Goal: Information Seeking & Learning: Learn about a topic

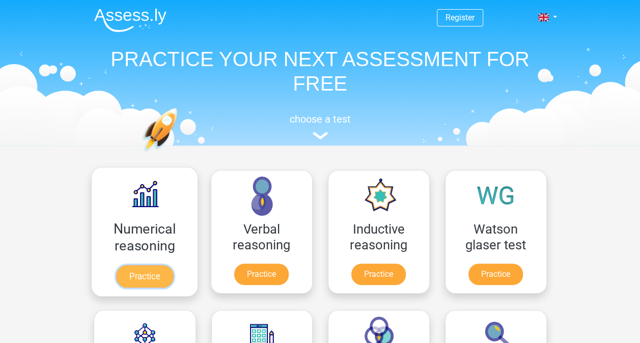
click at [155, 274] on link "Practice" at bounding box center [144, 276] width 57 height 22
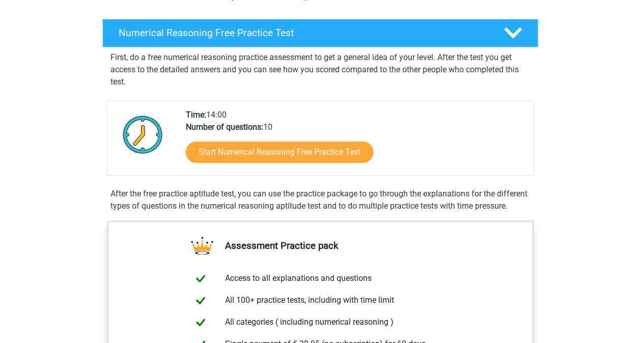
scroll to position [163, 0]
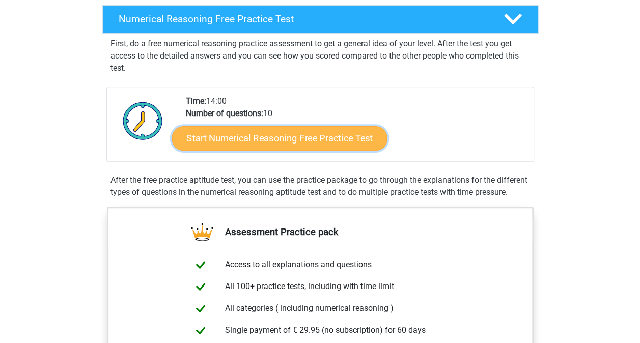
click at [353, 141] on link "Start Numerical Reasoning Free Practice Test" at bounding box center [278, 138] width 215 height 24
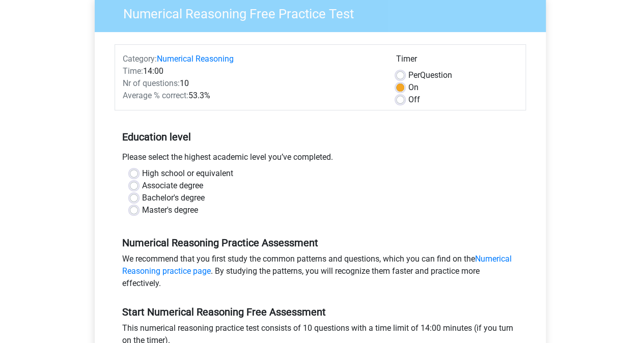
scroll to position [115, 0]
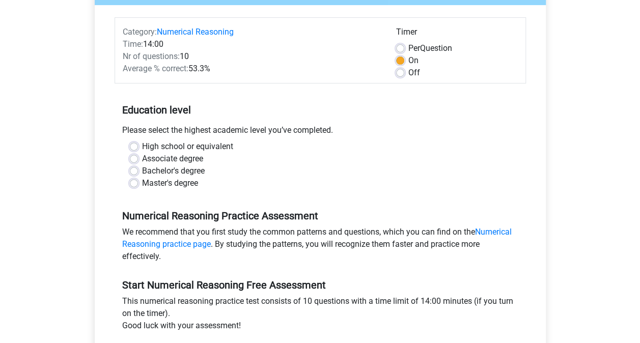
click at [142, 168] on label "Bachelor's degree" at bounding box center [173, 171] width 63 height 12
click at [135, 168] on input "Bachelor's degree" at bounding box center [134, 170] width 8 height 10
radio input "true"
click at [495, 233] on link "Numerical Reasoning practice page" at bounding box center [316, 238] width 389 height 22
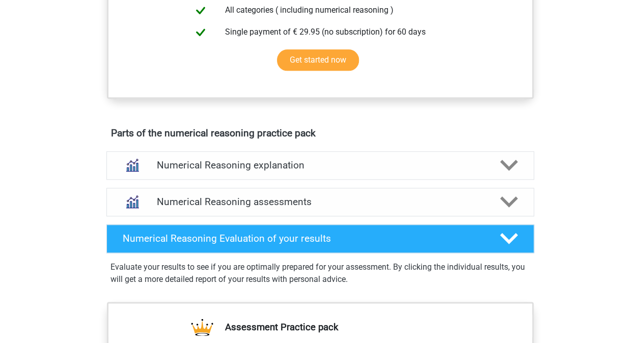
scroll to position [495, 0]
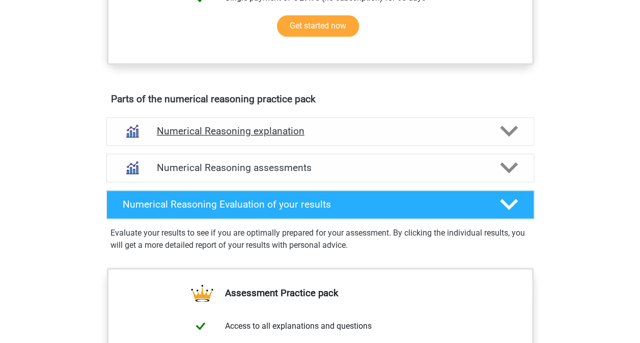
click at [510, 137] on polygon at bounding box center [509, 131] width 18 height 11
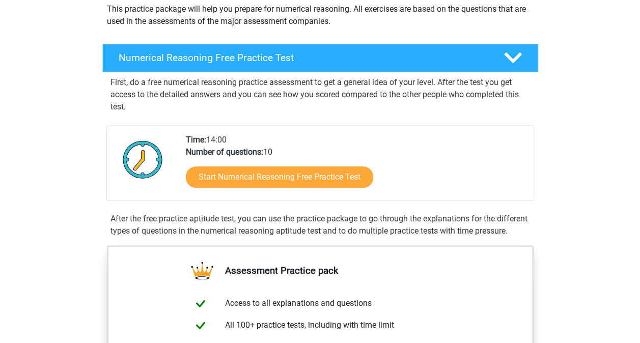
scroll to position [121, 0]
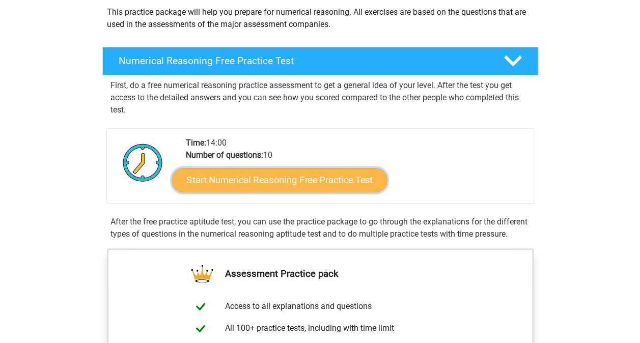
click at [310, 176] on link "Start Numerical Reasoning Free Practice Test" at bounding box center [278, 179] width 215 height 24
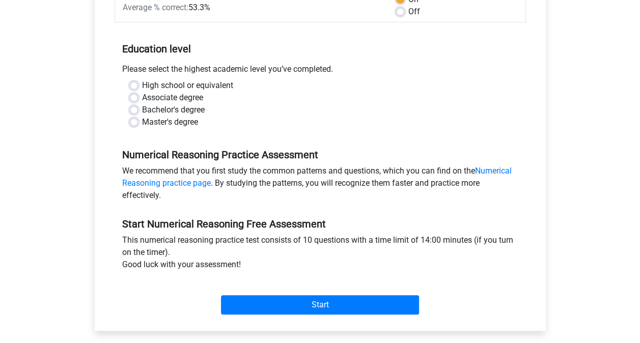
scroll to position [183, 0]
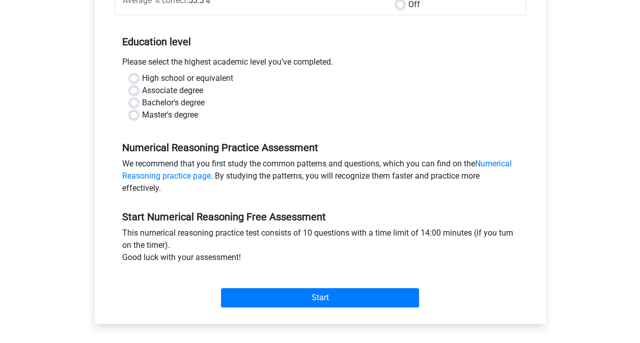
click at [142, 102] on label "Bachelor's degree" at bounding box center [173, 103] width 63 height 12
click at [132, 102] on input "Bachelor's degree" at bounding box center [134, 102] width 8 height 10
radio input "true"
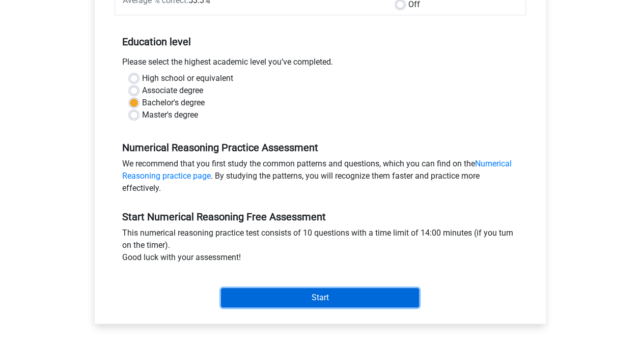
click at [307, 294] on input "Start" at bounding box center [320, 297] width 198 height 19
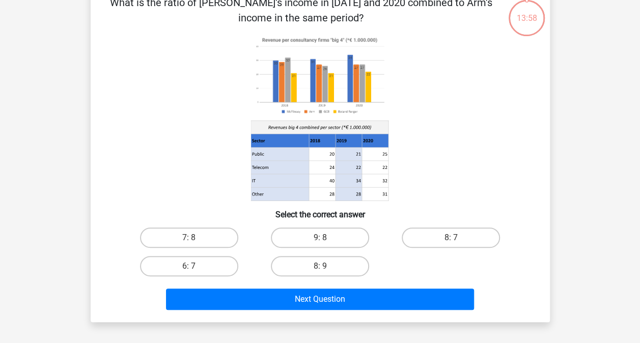
scroll to position [44, 0]
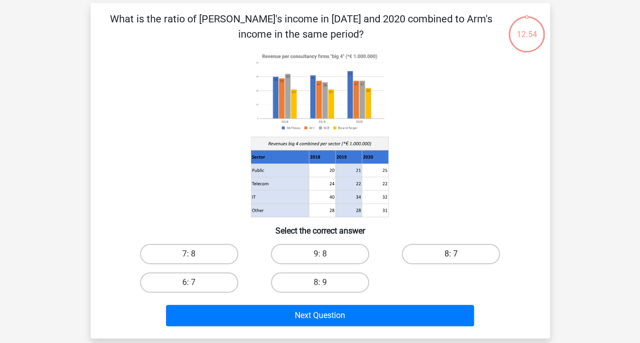
click at [456, 253] on label "8: 7" at bounding box center [450, 254] width 98 height 20
click at [456, 254] on input "8: 7" at bounding box center [454, 257] width 7 height 7
radio input "true"
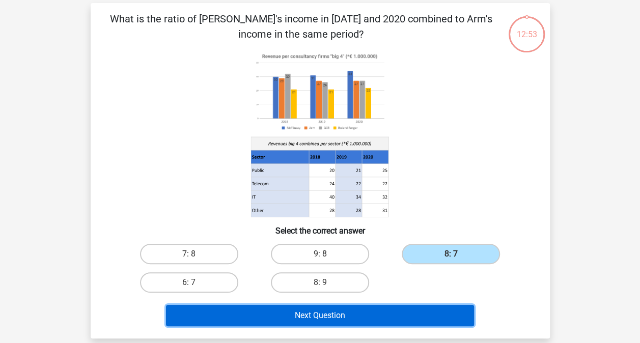
click at [371, 315] on button "Next Question" at bounding box center [320, 315] width 308 height 21
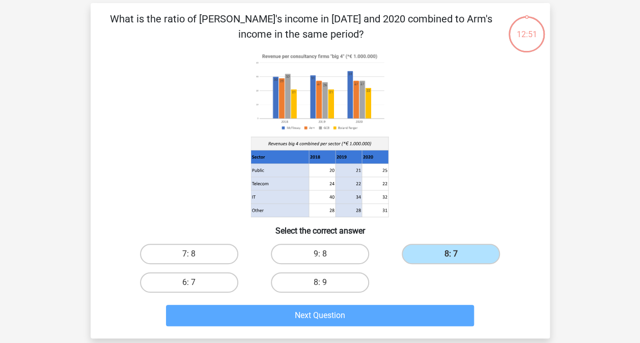
scroll to position [47, 0]
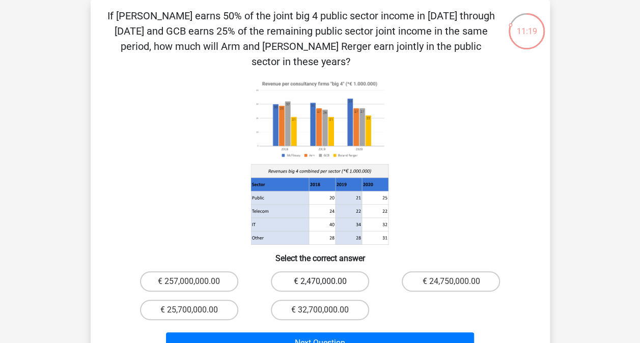
click at [346, 271] on label "€ 2,470,000.00" at bounding box center [320, 281] width 98 height 20
click at [326, 281] on input "€ 2,470,000.00" at bounding box center [323, 284] width 7 height 7
radio input "true"
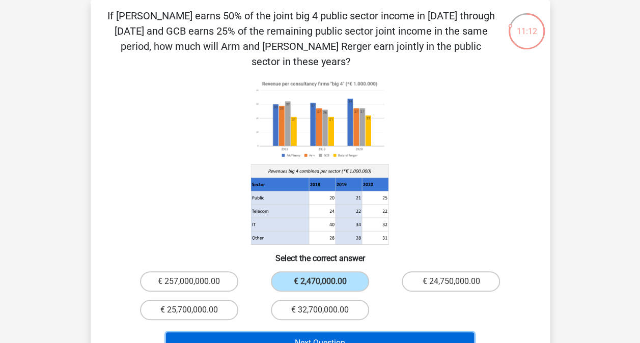
click at [371, 332] on button "Next Question" at bounding box center [320, 342] width 308 height 21
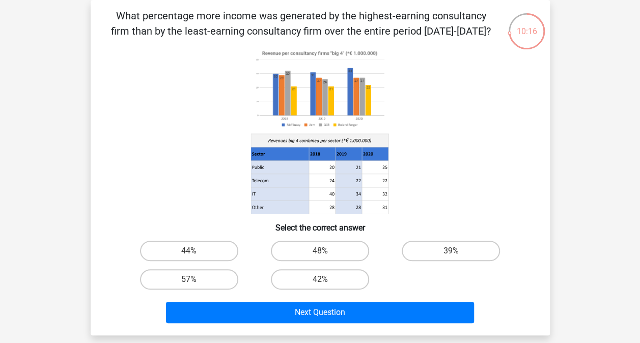
click at [325, 253] on input "48%" at bounding box center [323, 254] width 7 height 7
radio input "true"
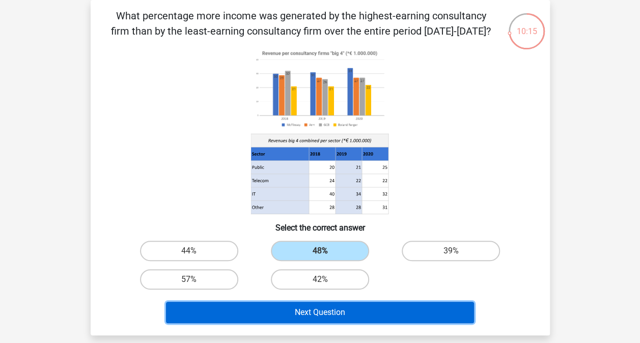
click at [353, 316] on button "Next Question" at bounding box center [320, 312] width 308 height 21
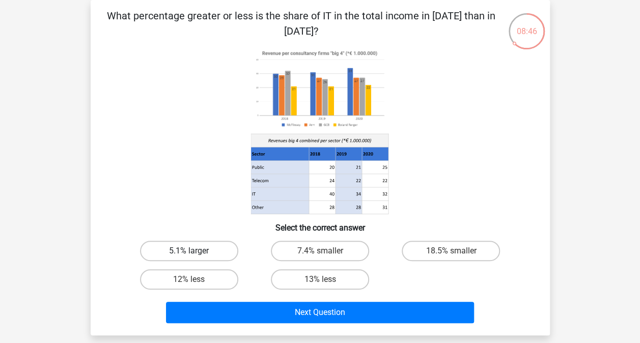
click at [211, 248] on label "5.1% larger" at bounding box center [189, 251] width 98 height 20
click at [195, 251] on input "5.1% larger" at bounding box center [192, 254] width 7 height 7
radio input "true"
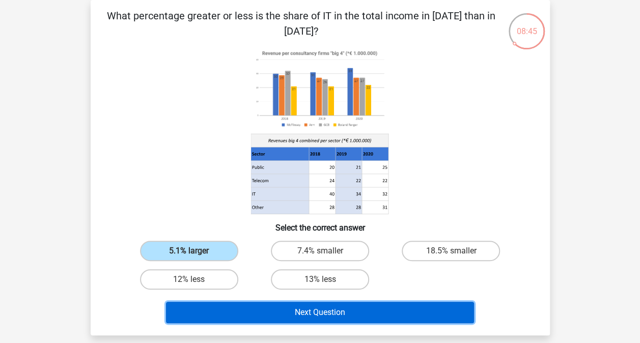
click at [294, 310] on button "Next Question" at bounding box center [320, 312] width 308 height 21
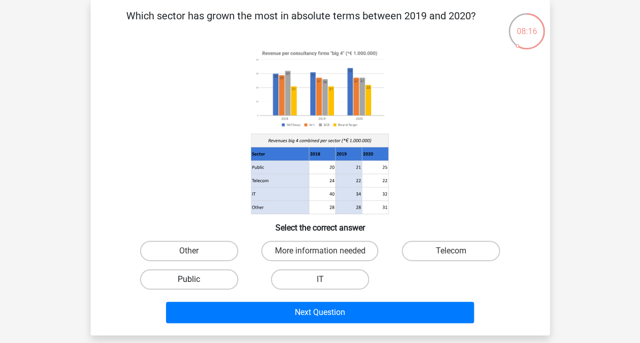
click at [187, 286] on label "Public" at bounding box center [189, 279] width 98 height 20
click at [189, 286] on input "Public" at bounding box center [192, 282] width 7 height 7
radio input "true"
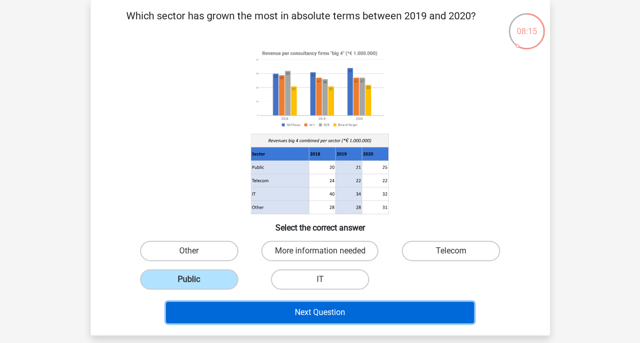
click at [266, 308] on button "Next Question" at bounding box center [320, 312] width 308 height 21
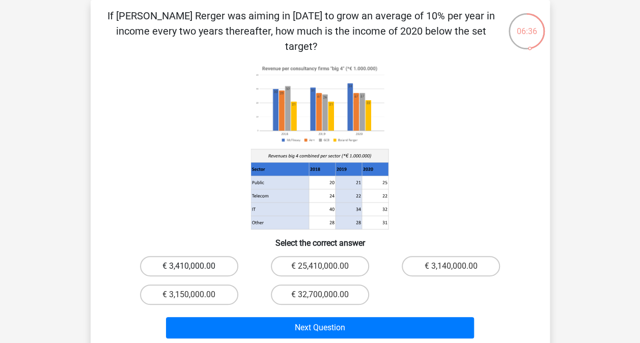
click at [209, 256] on label "€ 3,410,000.00" at bounding box center [189, 266] width 98 height 20
click at [195, 266] on input "€ 3,410,000.00" at bounding box center [192, 269] width 7 height 7
radio input "true"
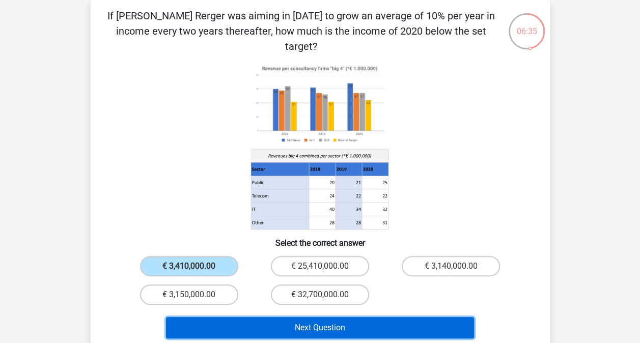
click at [291, 317] on button "Next Question" at bounding box center [320, 327] width 308 height 21
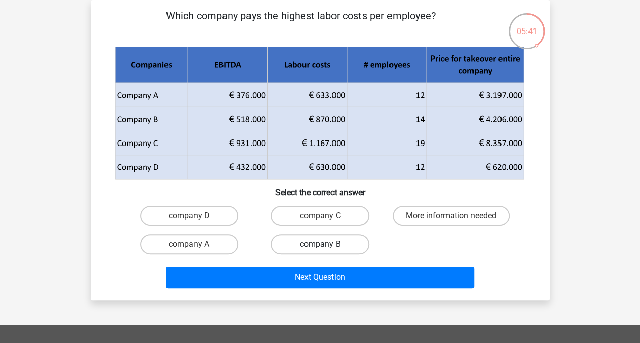
click at [341, 245] on label "company B" at bounding box center [320, 244] width 98 height 20
click at [326, 245] on input "company B" at bounding box center [323, 247] width 7 height 7
radio input "true"
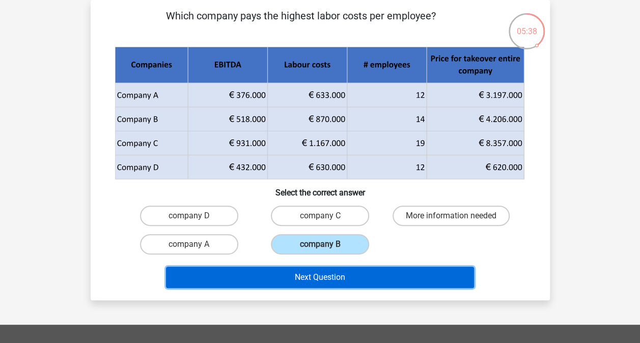
click at [359, 279] on button "Next Question" at bounding box center [320, 277] width 308 height 21
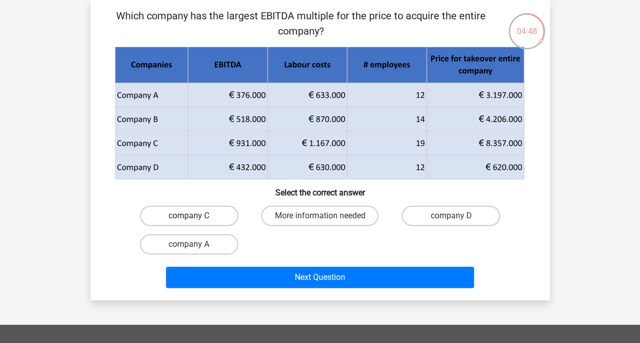
click at [221, 211] on label "company C" at bounding box center [189, 216] width 98 height 20
click at [195, 216] on input "company C" at bounding box center [192, 219] width 7 height 7
radio input "true"
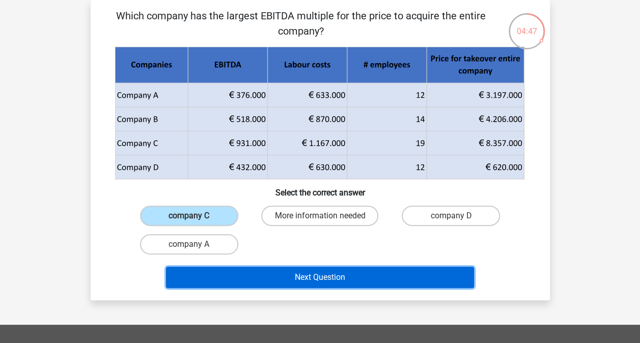
click at [313, 277] on button "Next Question" at bounding box center [320, 277] width 308 height 21
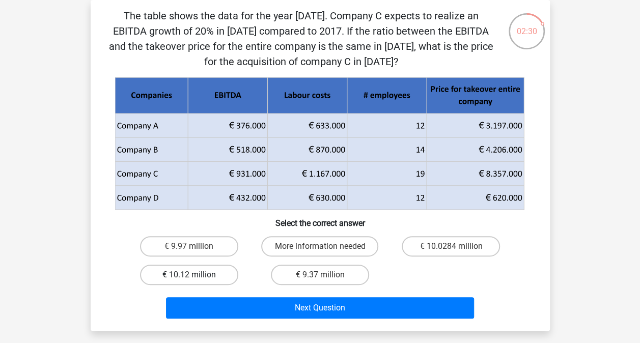
click at [223, 273] on label "€ 10.12 million" at bounding box center [189, 275] width 98 height 20
click at [195, 275] on input "€ 10.12 million" at bounding box center [192, 278] width 7 height 7
radio input "true"
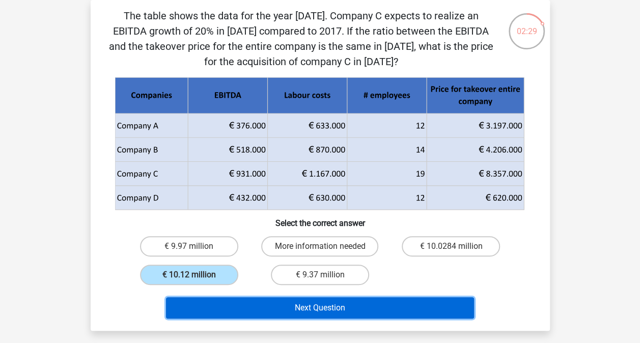
click at [304, 307] on button "Next Question" at bounding box center [320, 307] width 308 height 21
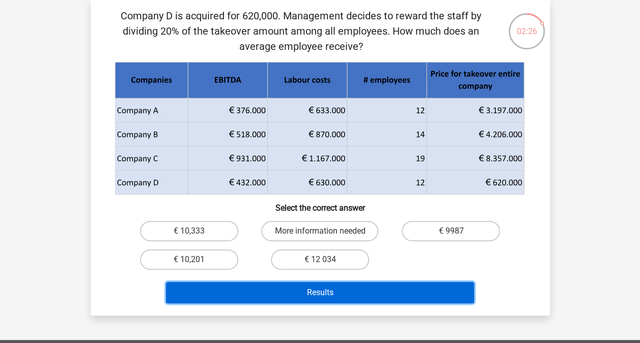
click at [333, 288] on button "Results" at bounding box center [320, 292] width 308 height 21
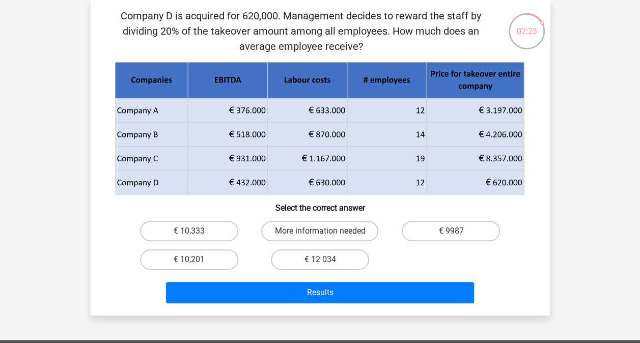
click at [226, 271] on div "€ 10,201" at bounding box center [189, 259] width 131 height 28
click at [464, 232] on label "€ 9987" at bounding box center [450, 231] width 98 height 20
click at [457, 232] on input "€ 9987" at bounding box center [454, 234] width 7 height 7
radio input "true"
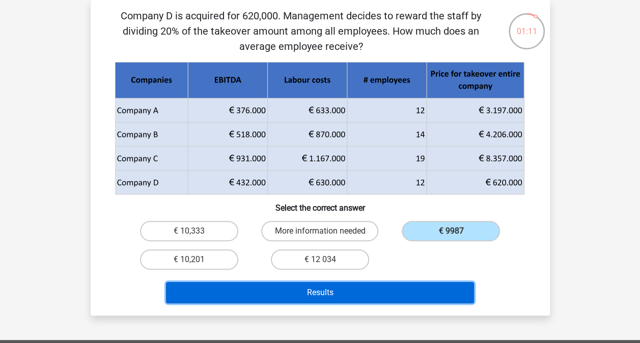
click at [384, 290] on button "Results" at bounding box center [320, 292] width 308 height 21
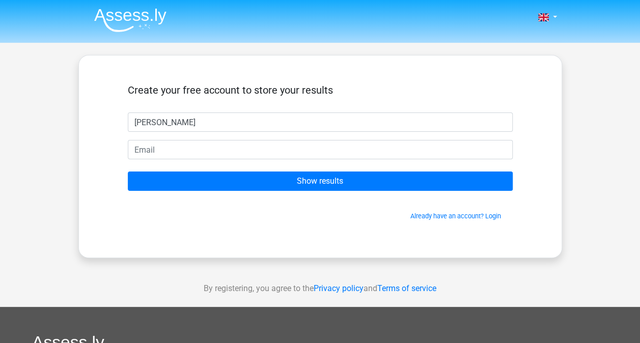
type input "[PERSON_NAME]"
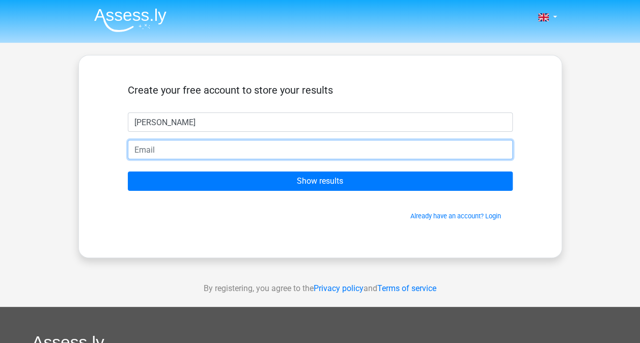
click at [198, 148] on input "email" at bounding box center [320, 149] width 385 height 19
type input "[EMAIL_ADDRESS][DOMAIN_NAME]"
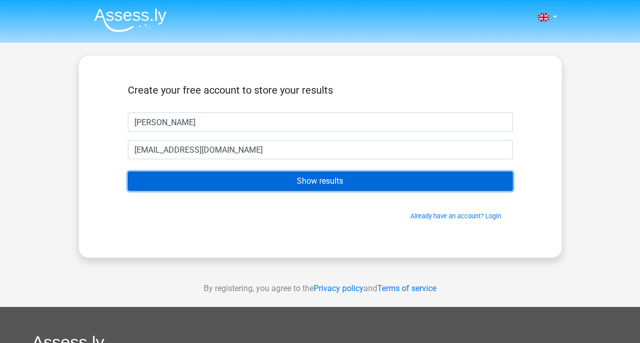
click at [315, 182] on input "Show results" at bounding box center [320, 180] width 385 height 19
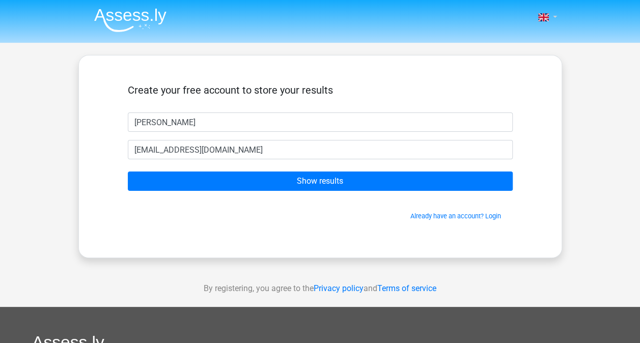
click at [552, 14] on link at bounding box center [544, 17] width 20 height 12
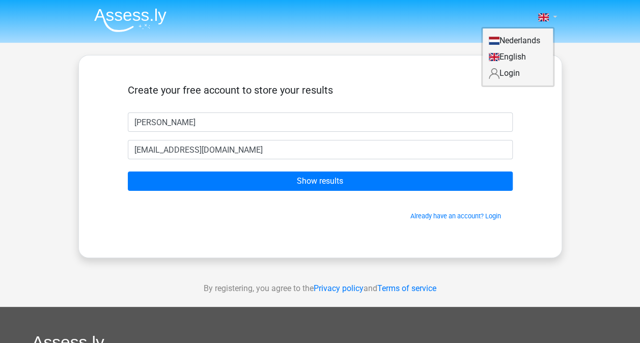
click at [552, 14] on link at bounding box center [544, 17] width 20 height 12
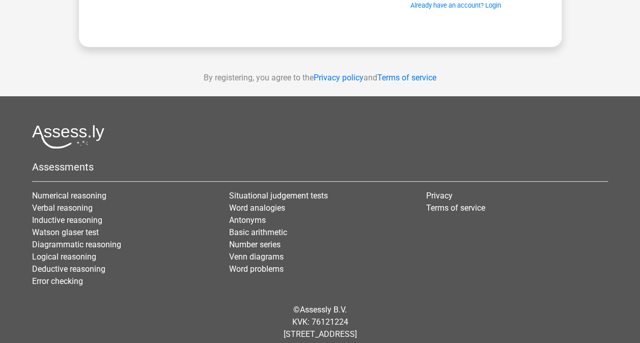
scroll to position [210, 0]
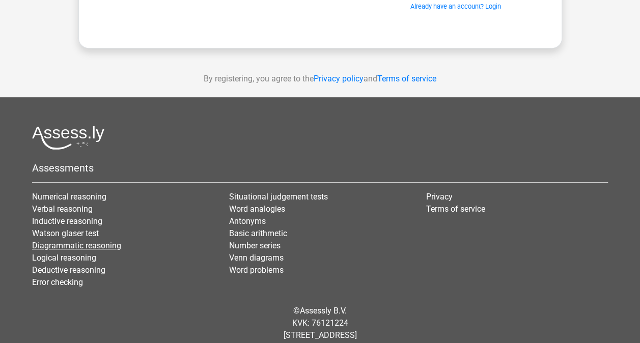
click at [92, 247] on link "Diagrammatic reasoning" at bounding box center [76, 246] width 89 height 10
click at [89, 257] on link "Logical reasoning" at bounding box center [64, 258] width 64 height 10
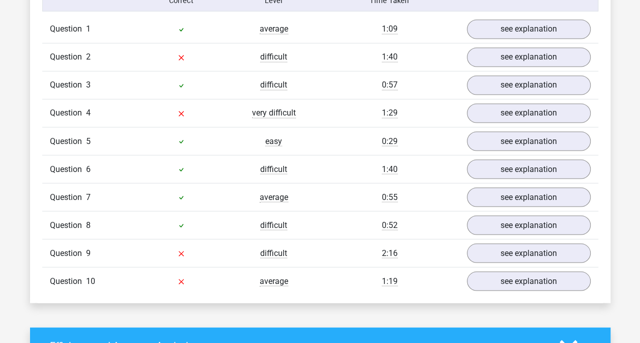
scroll to position [829, 0]
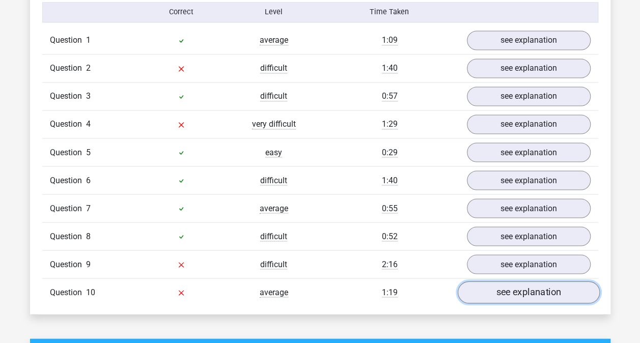
click at [553, 295] on link "see explanation" at bounding box center [528, 292] width 142 height 22
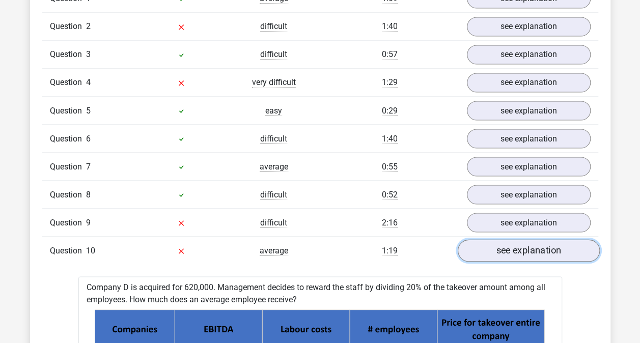
scroll to position [855, 0]
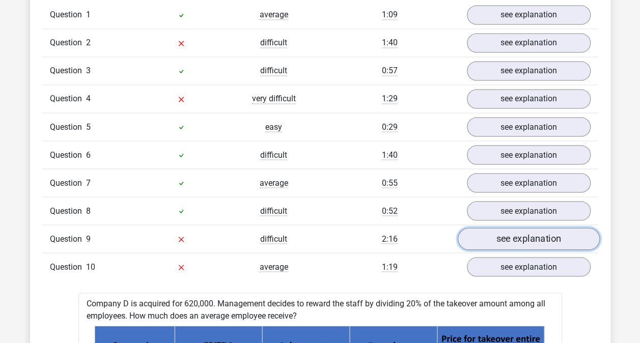
click at [565, 235] on link "see explanation" at bounding box center [528, 238] width 142 height 22
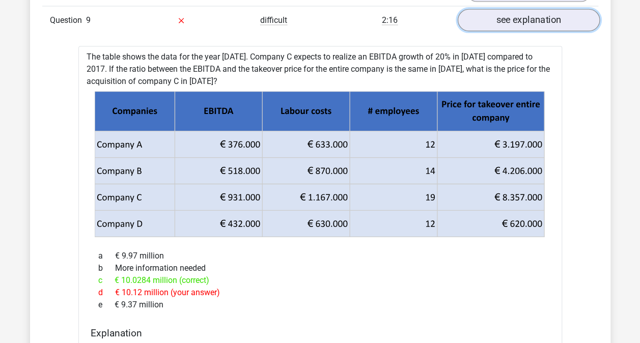
scroll to position [1067, 0]
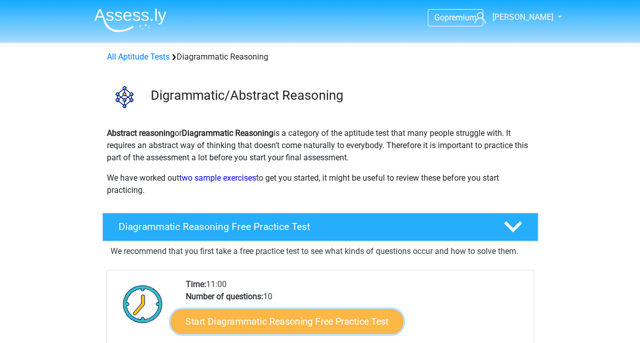
click at [292, 317] on link "Start Diagrammatic Reasoning Free Practice Test" at bounding box center [286, 321] width 233 height 24
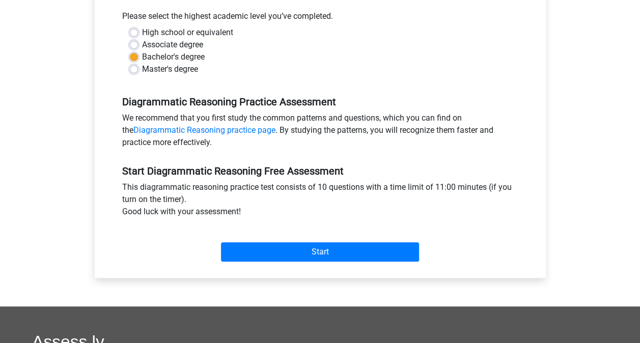
scroll to position [229, 0]
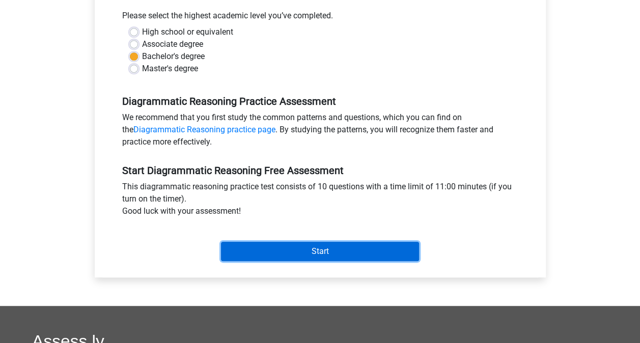
click at [354, 254] on input "Start" at bounding box center [320, 251] width 198 height 19
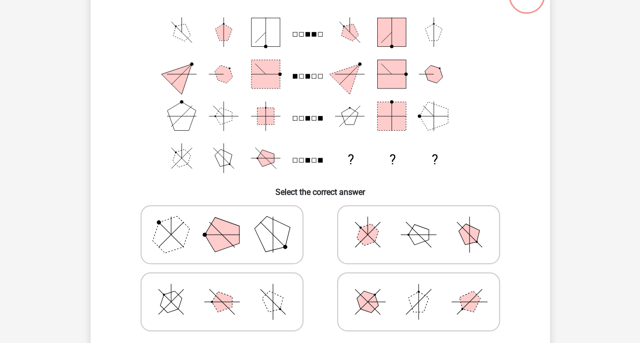
scroll to position [82, 0]
click at [264, 230] on polygon at bounding box center [272, 234] width 49 height 49
click at [228, 222] on input "radio" at bounding box center [225, 218] width 7 height 7
radio input "true"
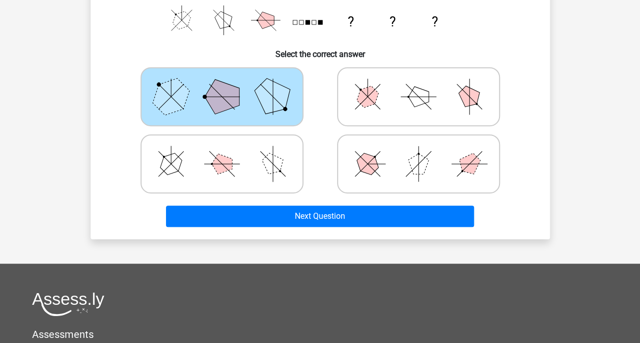
scroll to position [221, 0]
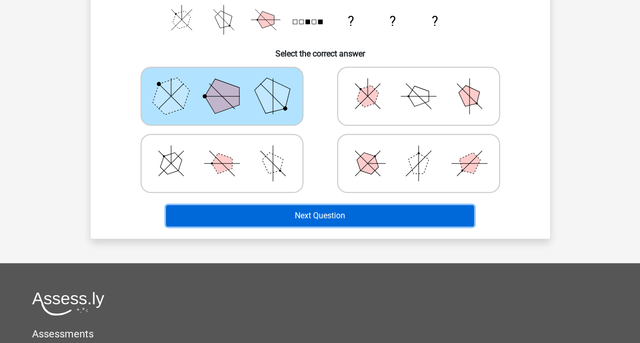
click at [376, 214] on button "Next Question" at bounding box center [320, 215] width 308 height 21
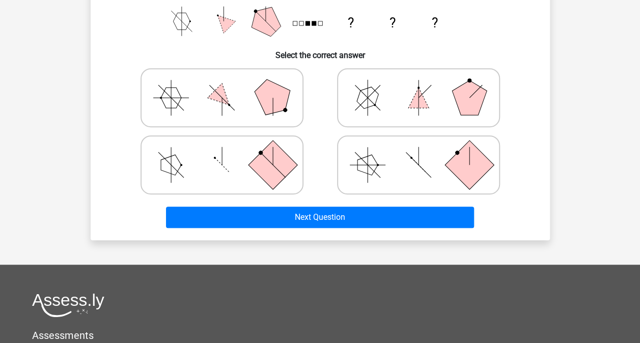
scroll to position [218, 0]
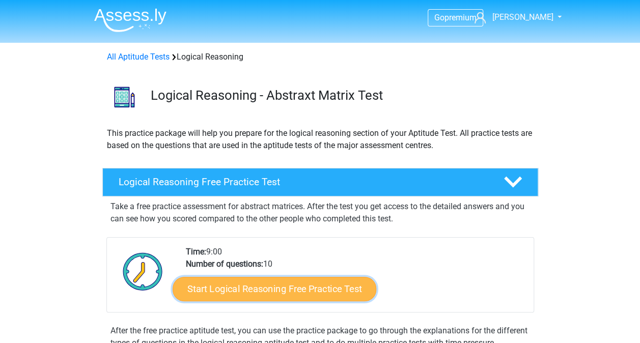
click at [265, 288] on link "Start Logical Reasoning Free Practice Test" at bounding box center [274, 288] width 204 height 24
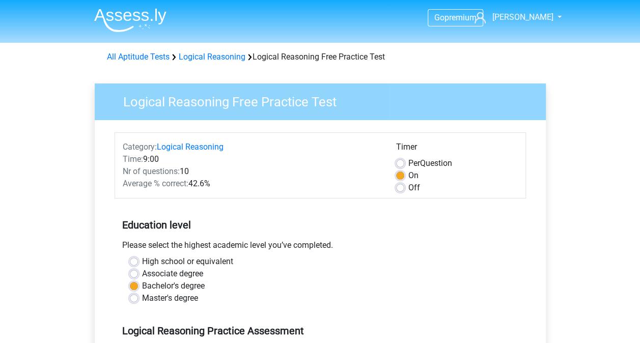
scroll to position [300, 0]
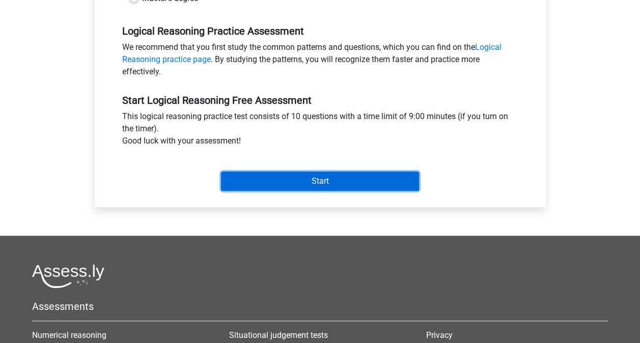
click at [365, 181] on input "Start" at bounding box center [320, 180] width 198 height 19
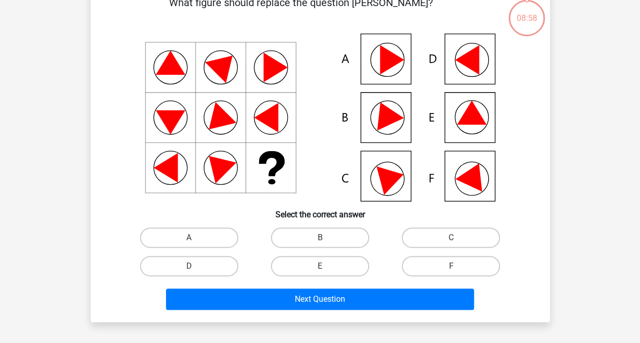
scroll to position [60, 0]
click at [465, 116] on icon at bounding box center [471, 113] width 30 height 24
click at [330, 262] on label "E" at bounding box center [320, 266] width 98 height 20
click at [326, 266] on input "E" at bounding box center [323, 269] width 7 height 7
radio input "true"
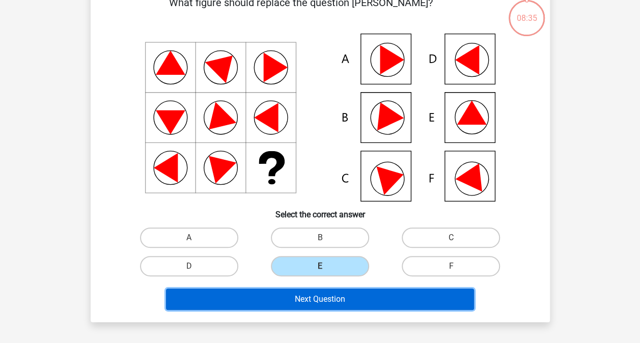
click at [327, 295] on button "Next Question" at bounding box center [320, 299] width 308 height 21
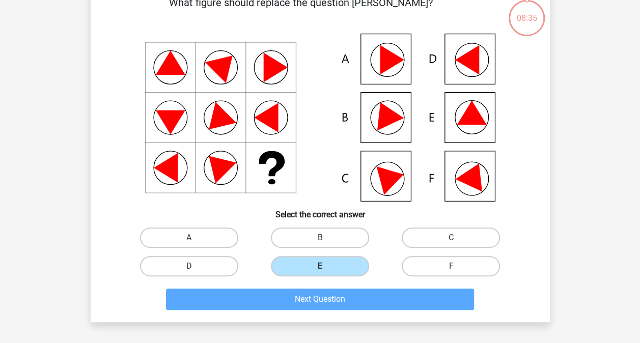
scroll to position [47, 0]
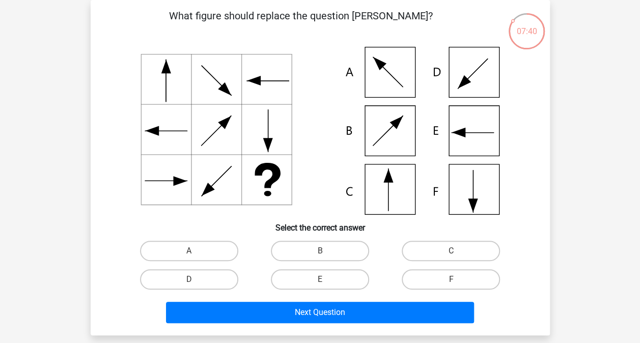
click at [481, 186] on icon at bounding box center [320, 131] width 410 height 168
click at [440, 275] on label "F" at bounding box center [450, 279] width 98 height 20
click at [451, 279] on input "F" at bounding box center [454, 282] width 7 height 7
radio input "true"
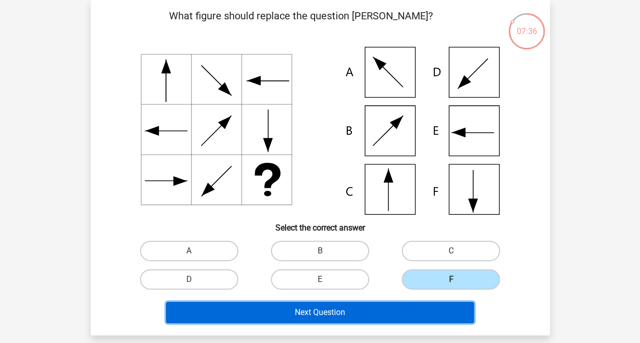
click at [369, 307] on button "Next Question" at bounding box center [320, 312] width 308 height 21
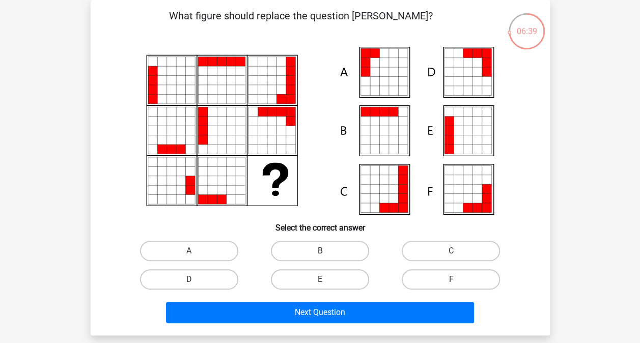
click at [447, 135] on icon at bounding box center [448, 139] width 9 height 9
click at [312, 279] on label "E" at bounding box center [320, 279] width 98 height 20
click at [320, 279] on input "E" at bounding box center [323, 282] width 7 height 7
radio input "true"
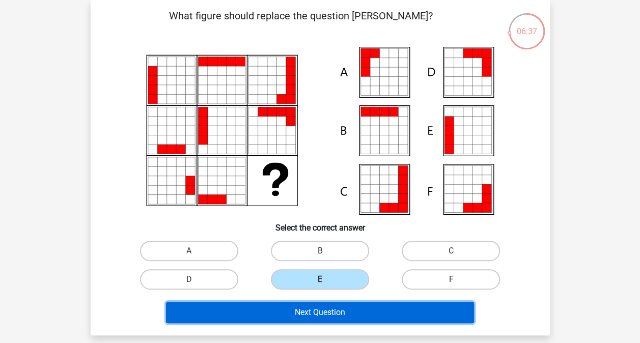
click at [312, 313] on button "Next Question" at bounding box center [320, 312] width 308 height 21
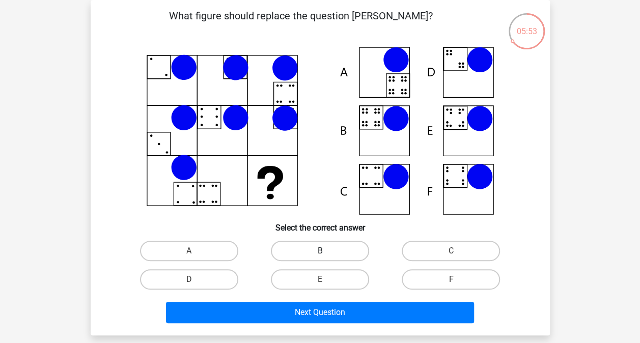
click at [326, 252] on label "B" at bounding box center [320, 251] width 98 height 20
click at [326, 252] on input "B" at bounding box center [323, 254] width 7 height 7
radio input "true"
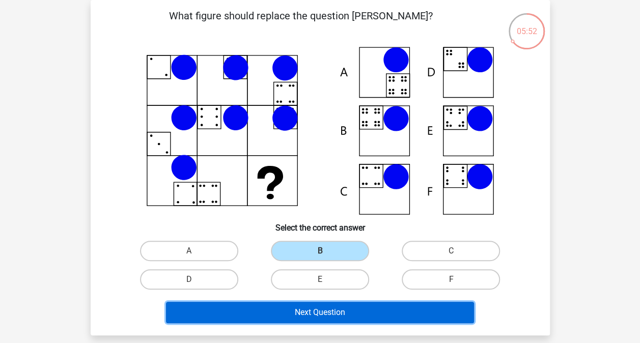
click at [326, 313] on button "Next Question" at bounding box center [320, 312] width 308 height 21
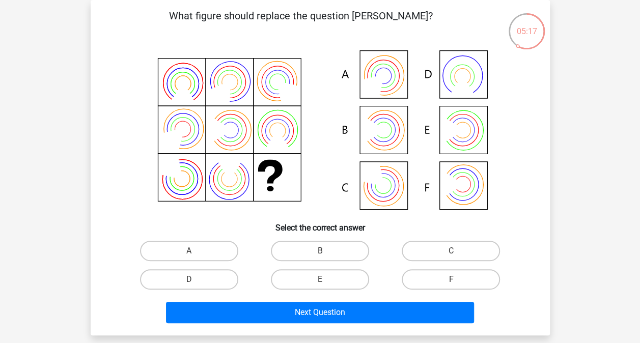
click at [388, 75] on icon at bounding box center [320, 131] width 410 height 168
click at [191, 248] on label "A" at bounding box center [189, 251] width 98 height 20
click at [191, 251] on input "A" at bounding box center [192, 254] width 7 height 7
radio input "true"
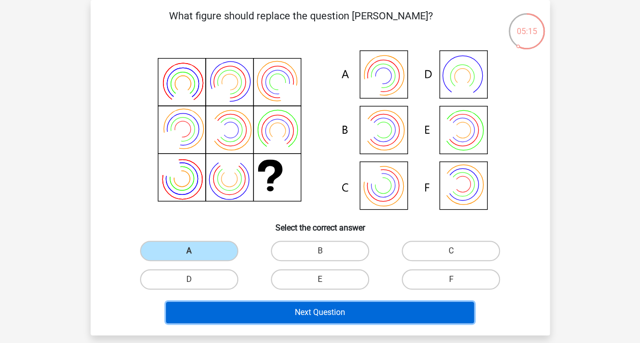
click at [274, 315] on button "Next Question" at bounding box center [320, 312] width 308 height 21
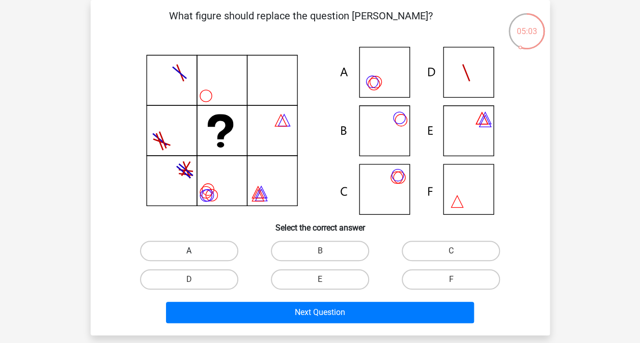
click at [213, 248] on label "A" at bounding box center [189, 251] width 98 height 20
click at [195, 251] on input "A" at bounding box center [192, 254] width 7 height 7
radio input "true"
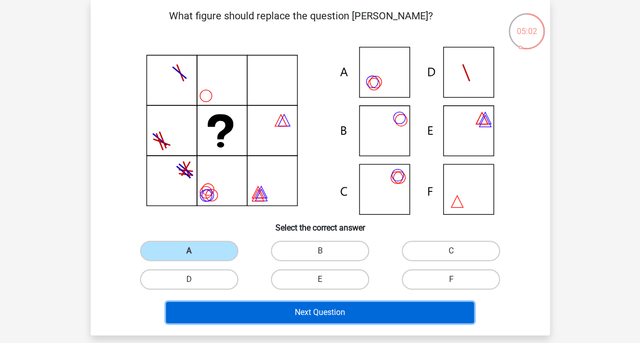
click at [271, 312] on button "Next Question" at bounding box center [320, 312] width 308 height 21
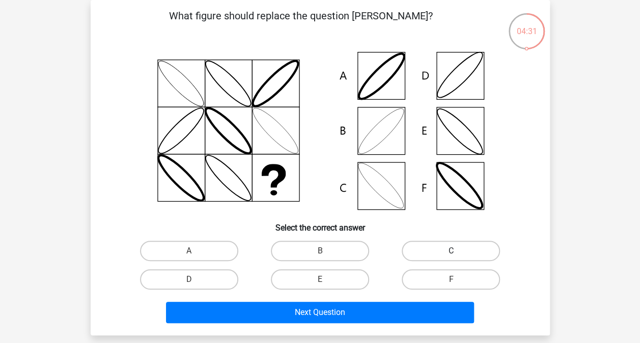
click at [420, 250] on label "C" at bounding box center [450, 251] width 98 height 20
click at [451, 251] on input "C" at bounding box center [454, 254] width 7 height 7
radio input "true"
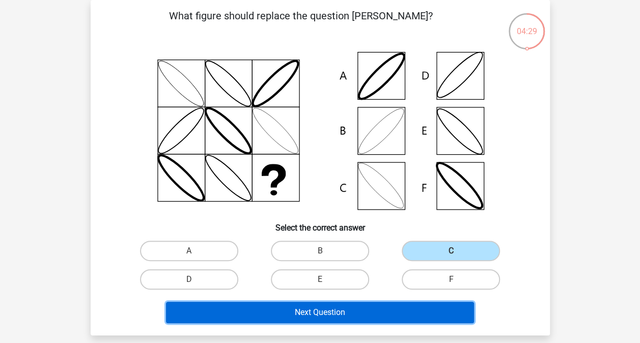
click at [340, 314] on button "Next Question" at bounding box center [320, 312] width 308 height 21
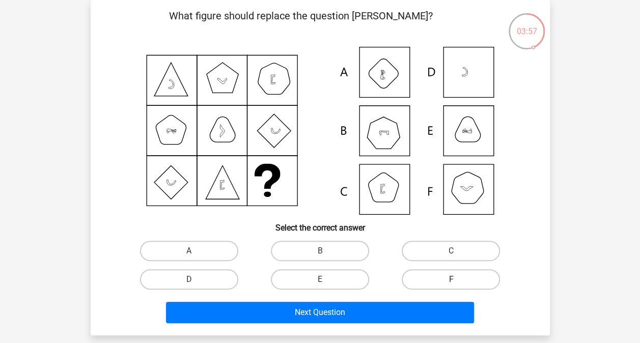
click at [435, 280] on label "F" at bounding box center [450, 279] width 98 height 20
click at [451, 280] on input "F" at bounding box center [454, 282] width 7 height 7
radio input "true"
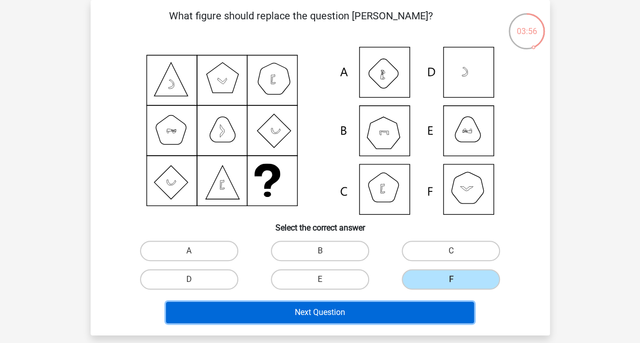
click at [389, 310] on button "Next Question" at bounding box center [320, 312] width 308 height 21
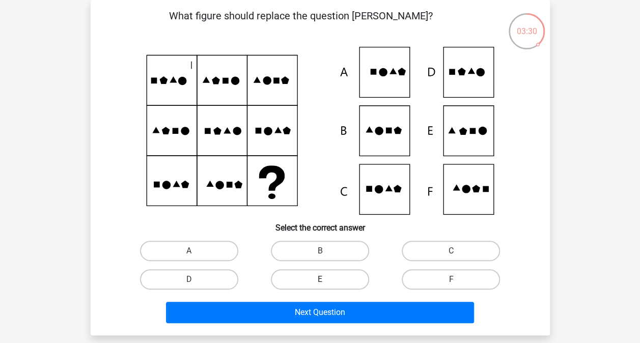
click at [334, 272] on label "E" at bounding box center [320, 279] width 98 height 20
click at [326, 279] on input "E" at bounding box center [323, 282] width 7 height 7
radio input "true"
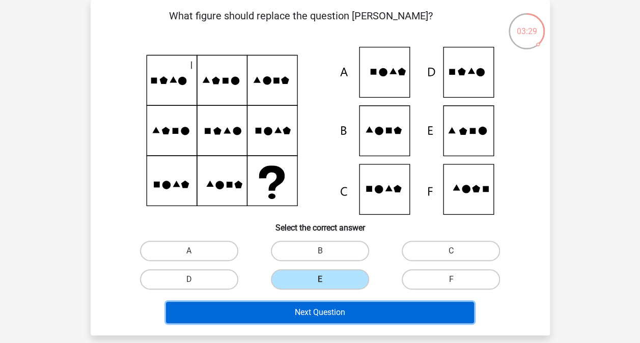
click at [313, 310] on button "Next Question" at bounding box center [320, 312] width 308 height 21
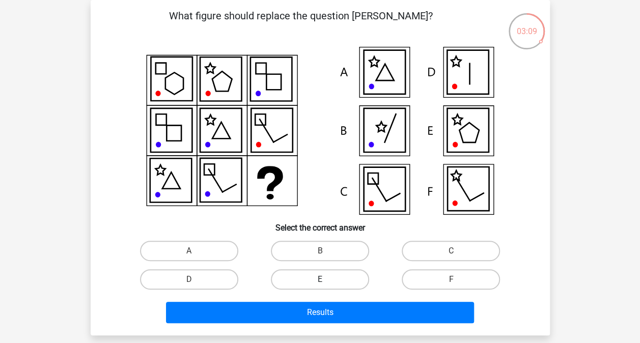
click at [331, 281] on label "E" at bounding box center [320, 279] width 98 height 20
click at [326, 281] on input "E" at bounding box center [323, 282] width 7 height 7
radio input "true"
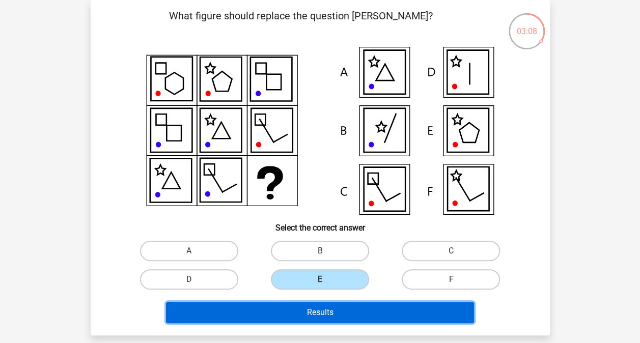
click at [322, 314] on button "Results" at bounding box center [320, 312] width 308 height 21
